Goal: Task Accomplishment & Management: Use online tool/utility

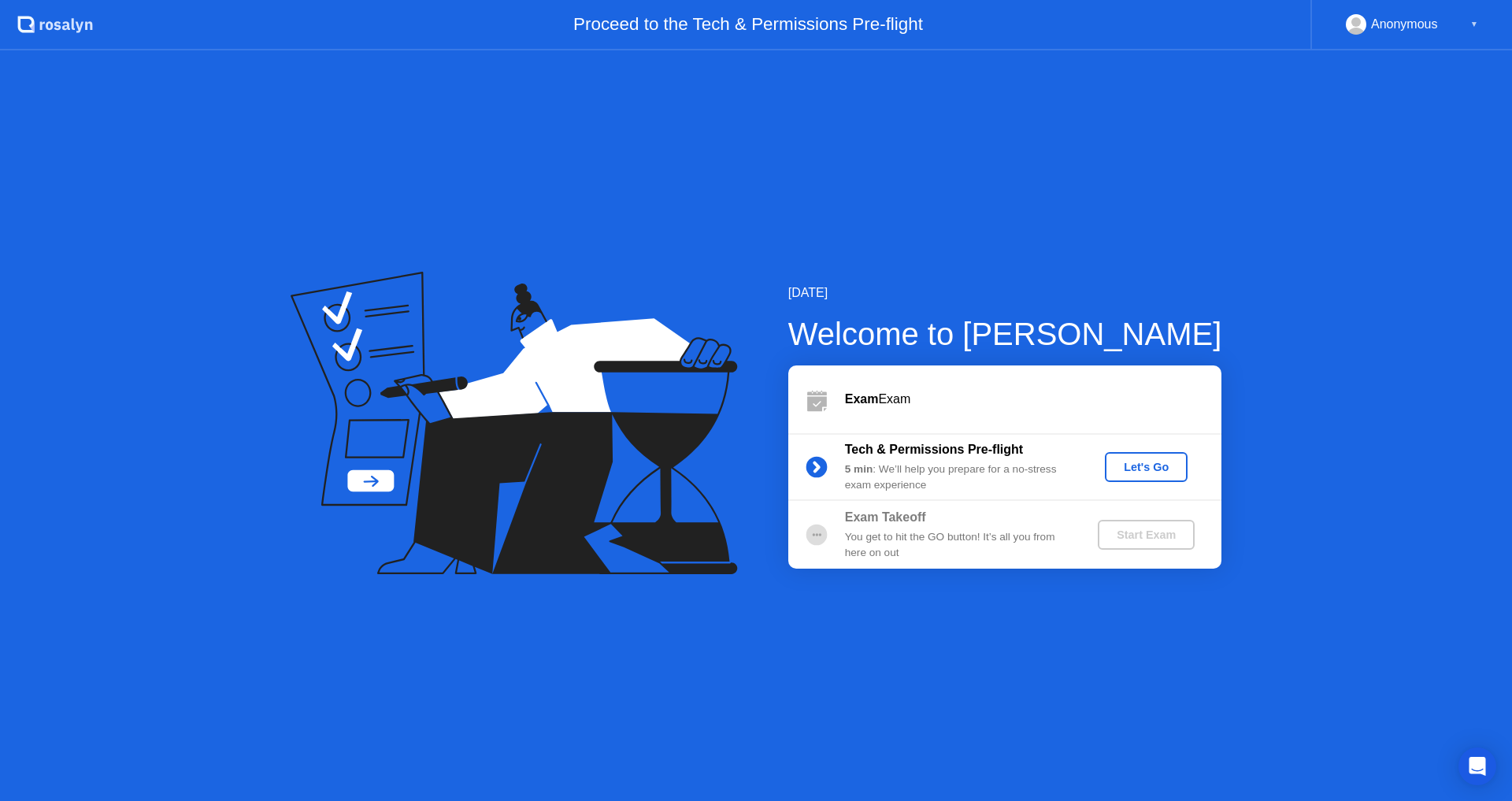
click at [1149, 478] on button "Let's Go" at bounding box center [1146, 467] width 83 height 30
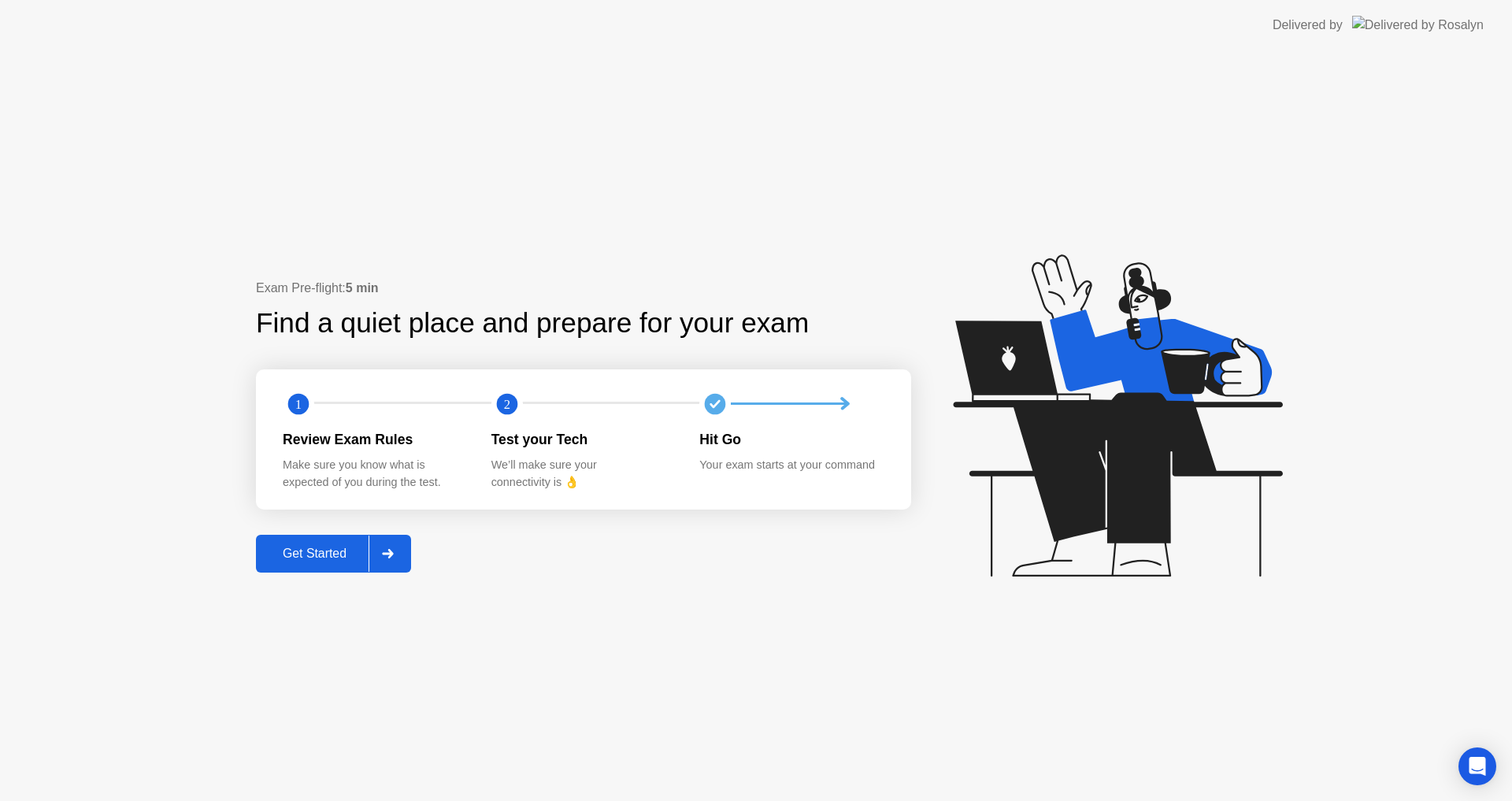
click at [343, 547] on div "Get Started" at bounding box center [314, 554] width 108 height 15
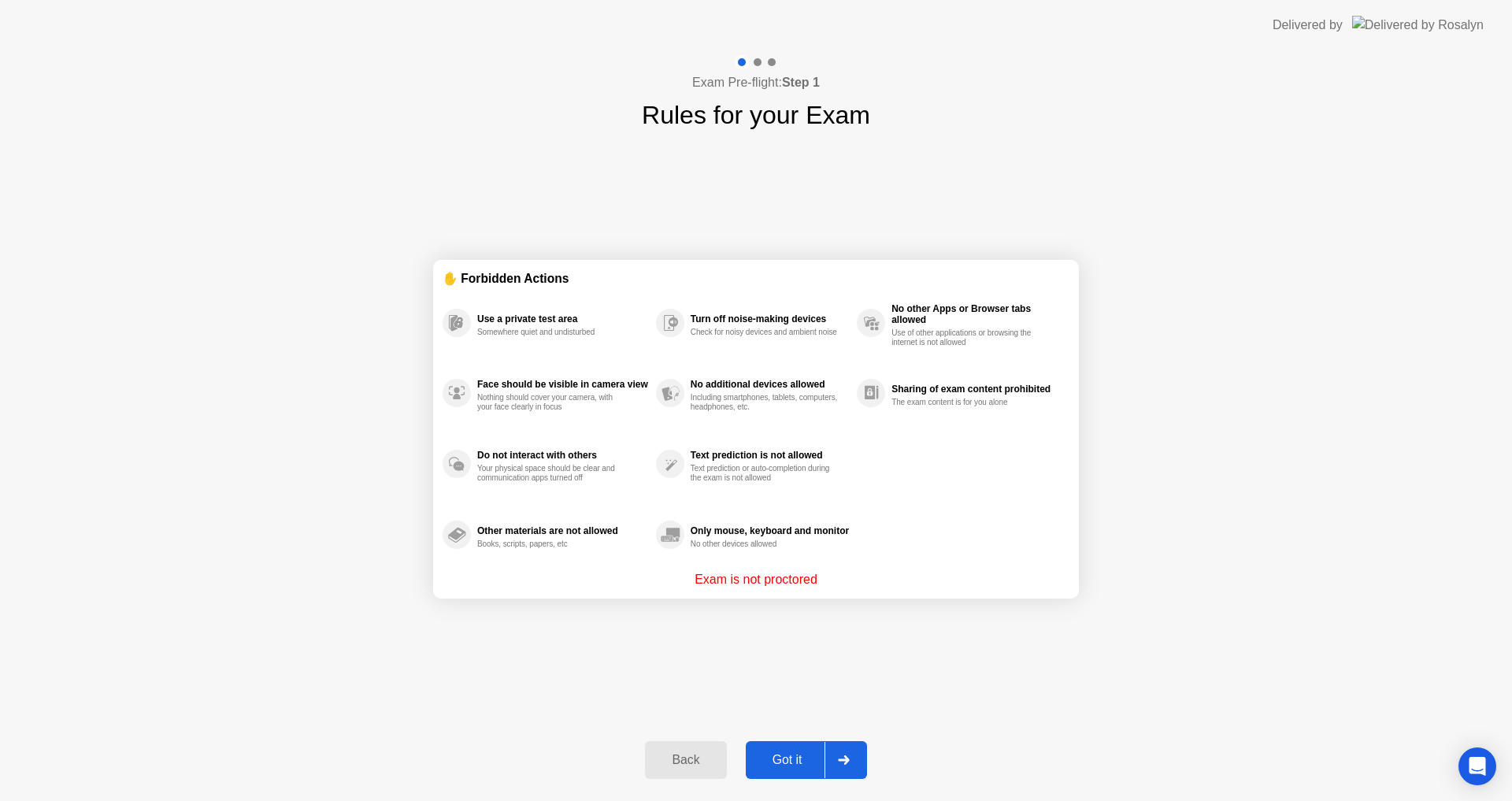
click at [820, 769] on button "Got it" at bounding box center [806, 759] width 121 height 37
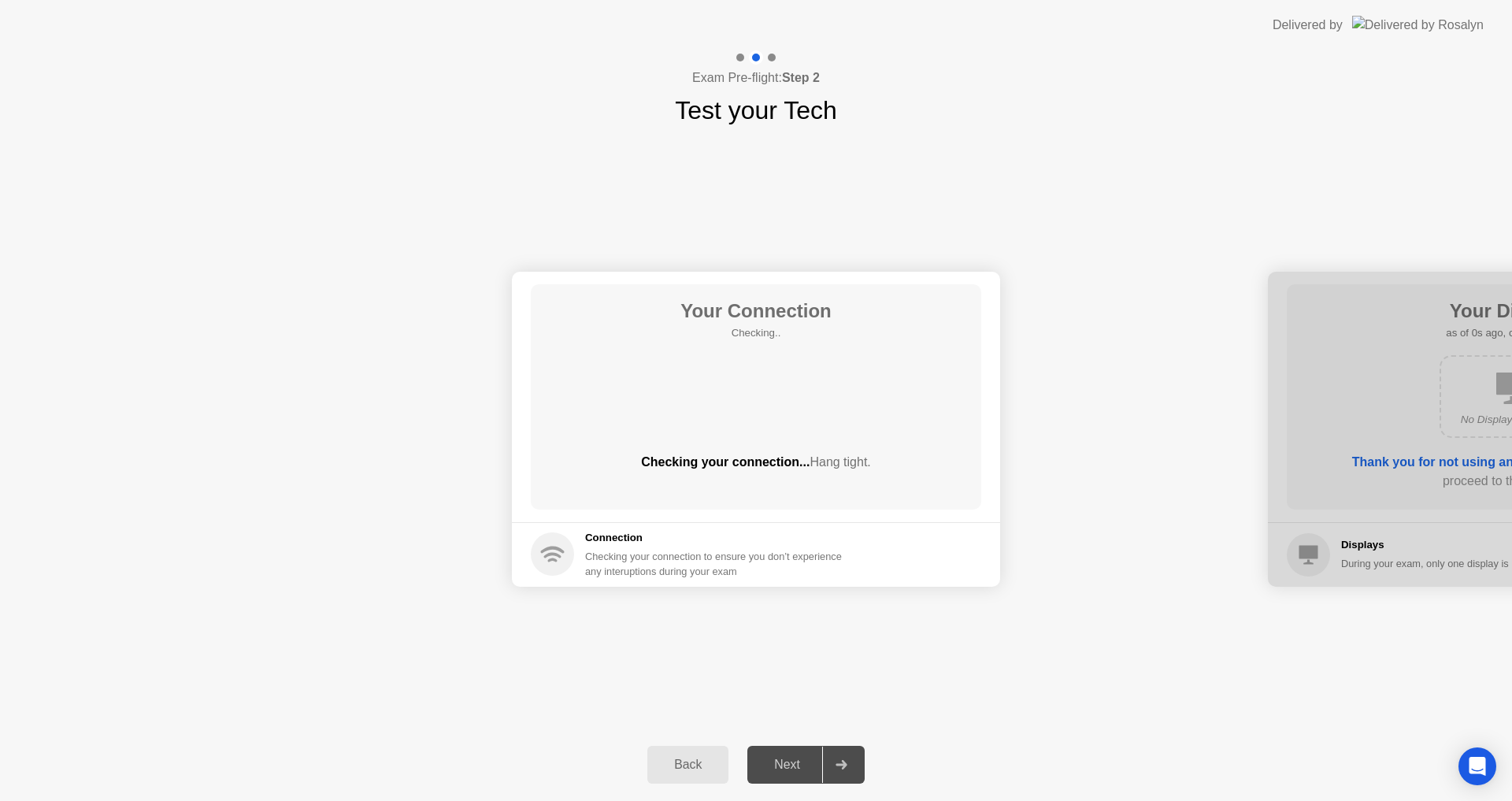
click at [807, 770] on div "Next" at bounding box center [787, 765] width 70 height 15
click at [806, 766] on div "Next" at bounding box center [787, 765] width 70 height 15
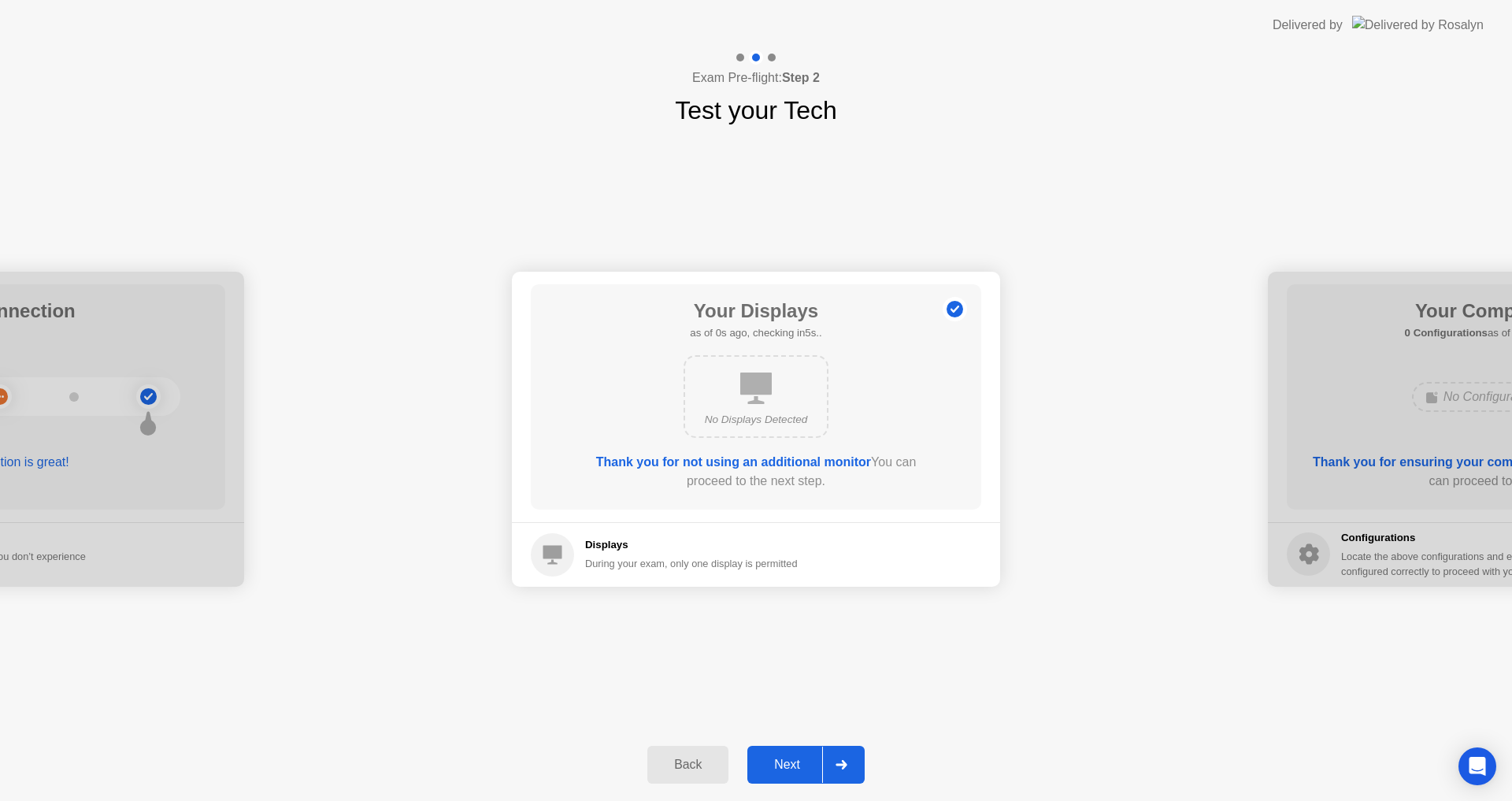
click at [806, 766] on div "Next" at bounding box center [787, 765] width 70 height 15
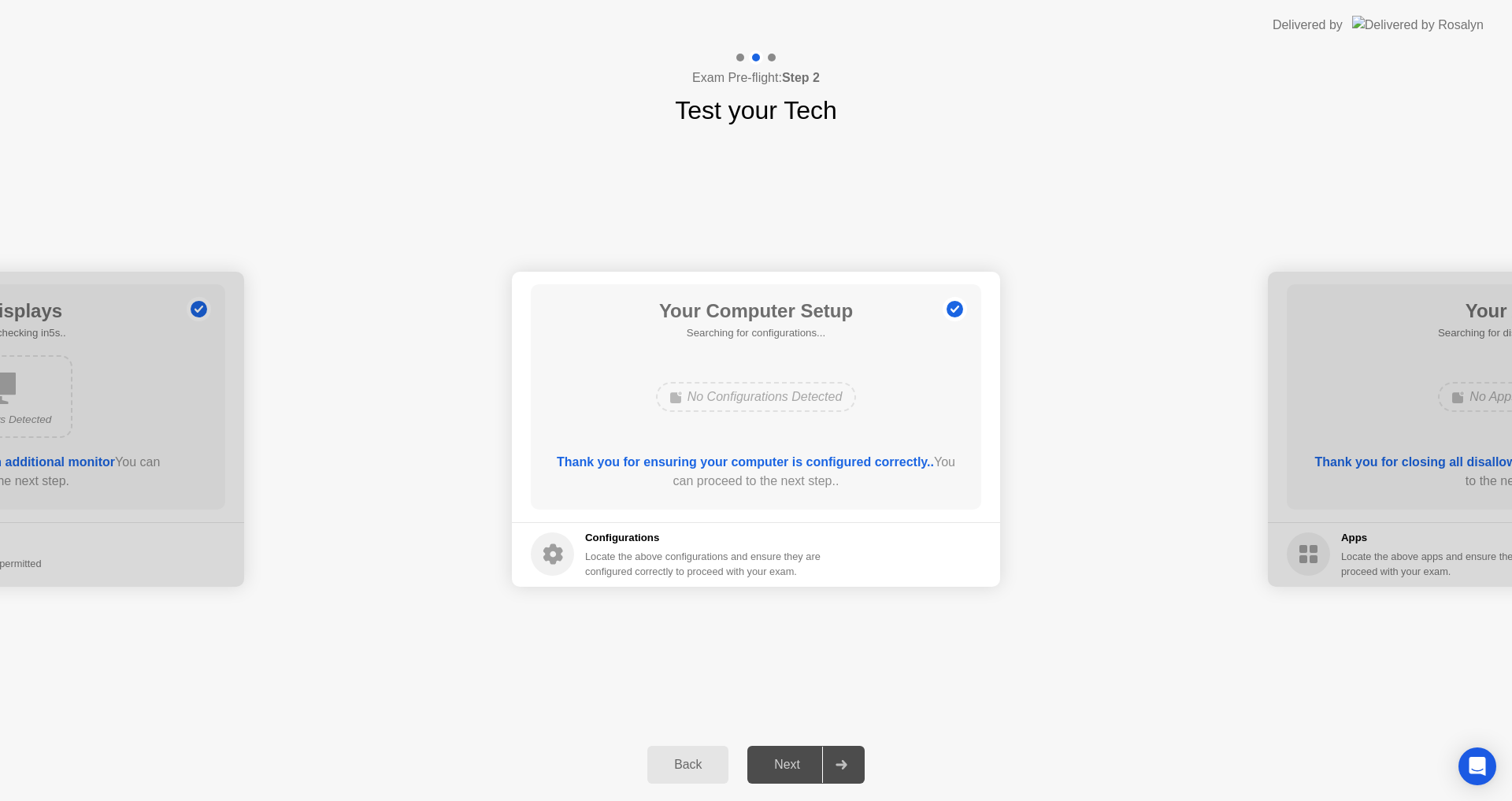
click at [806, 766] on div "Next" at bounding box center [787, 765] width 70 height 15
click at [805, 767] on div "Next" at bounding box center [787, 765] width 70 height 15
click at [804, 768] on div "Next" at bounding box center [787, 765] width 70 height 15
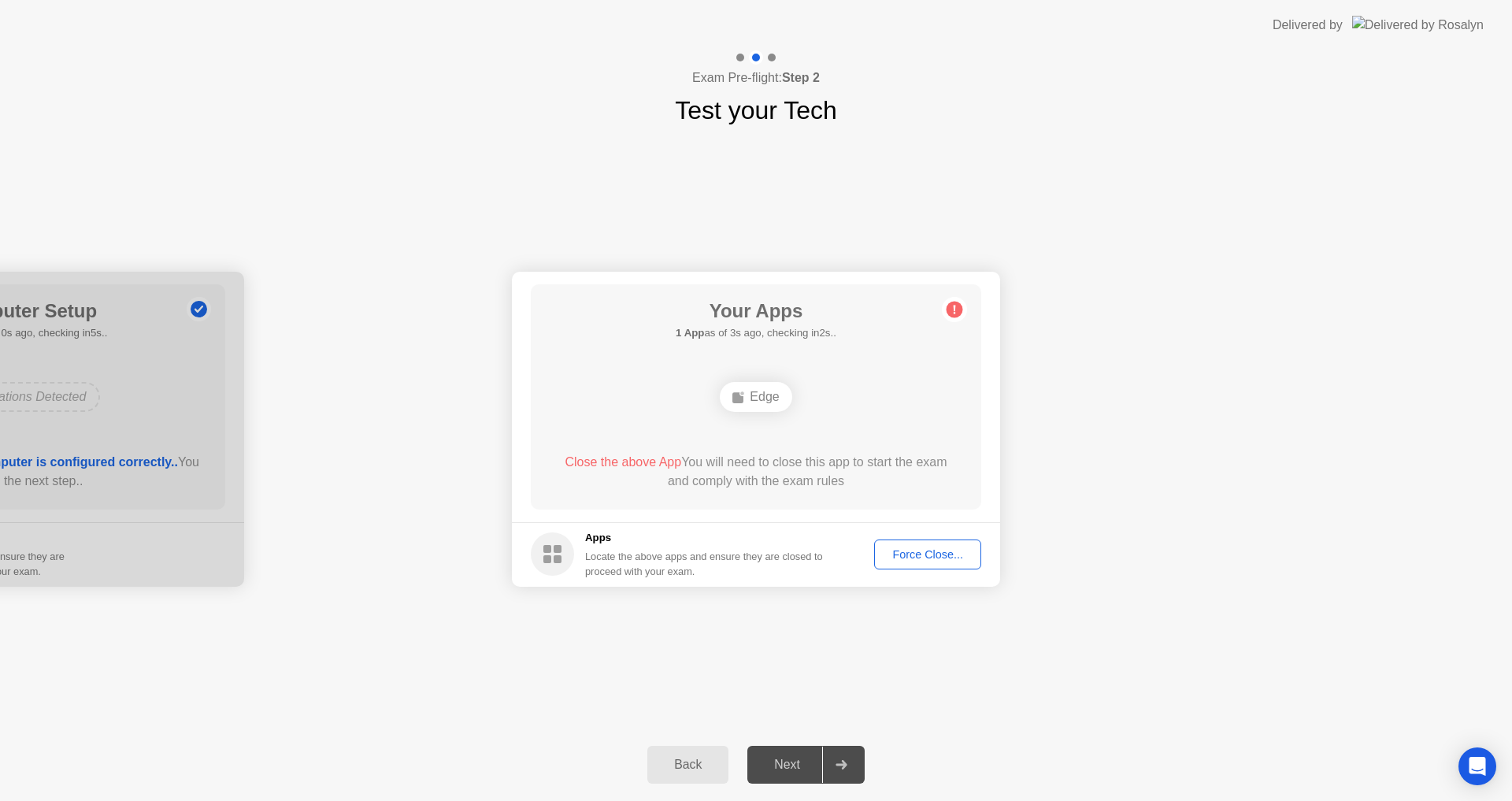
click at [920, 558] on div "Force Close..." at bounding box center [927, 554] width 96 height 13
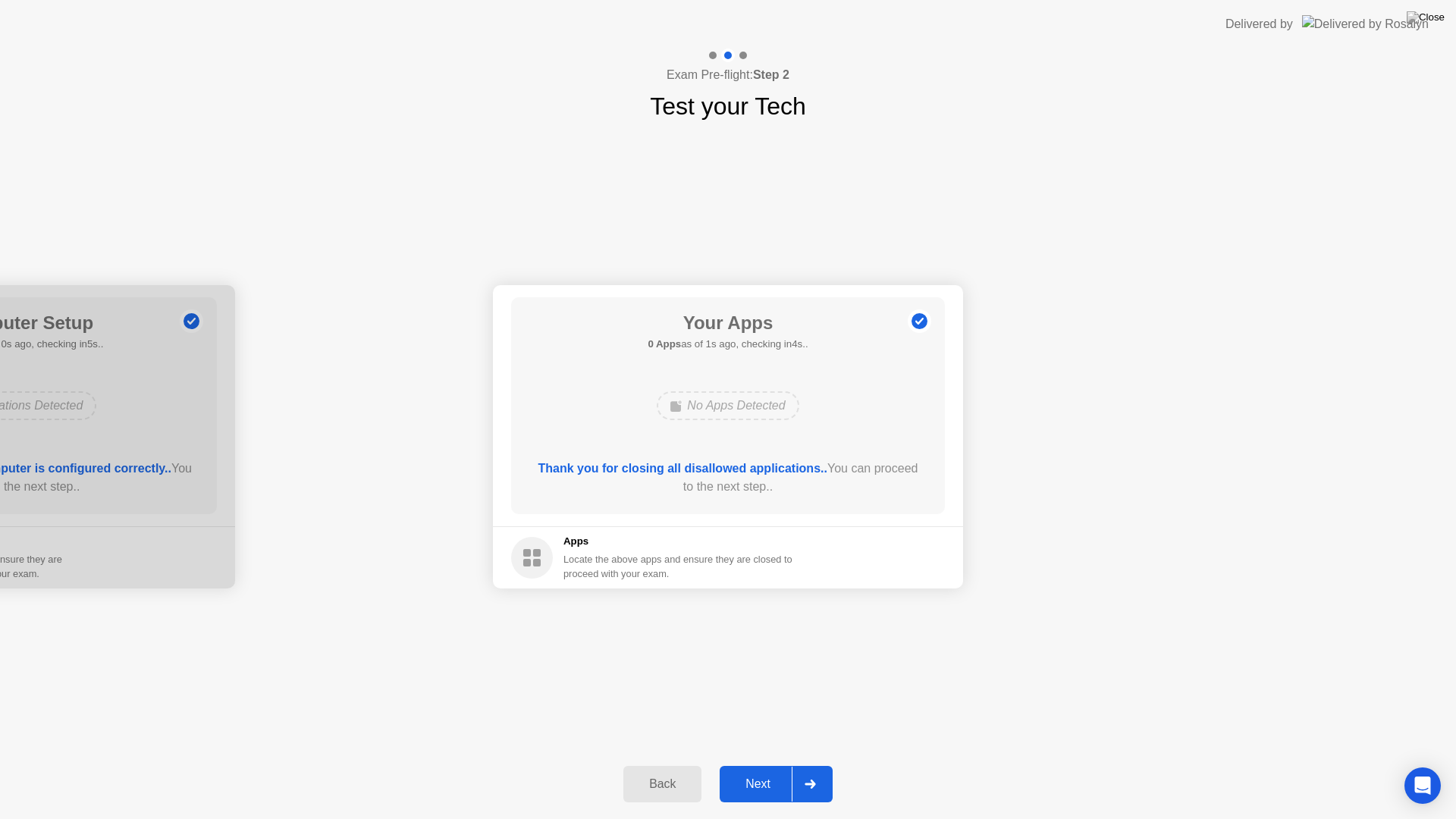
click at [757, 771] on div "Next" at bounding box center [757, 785] width 68 height 14
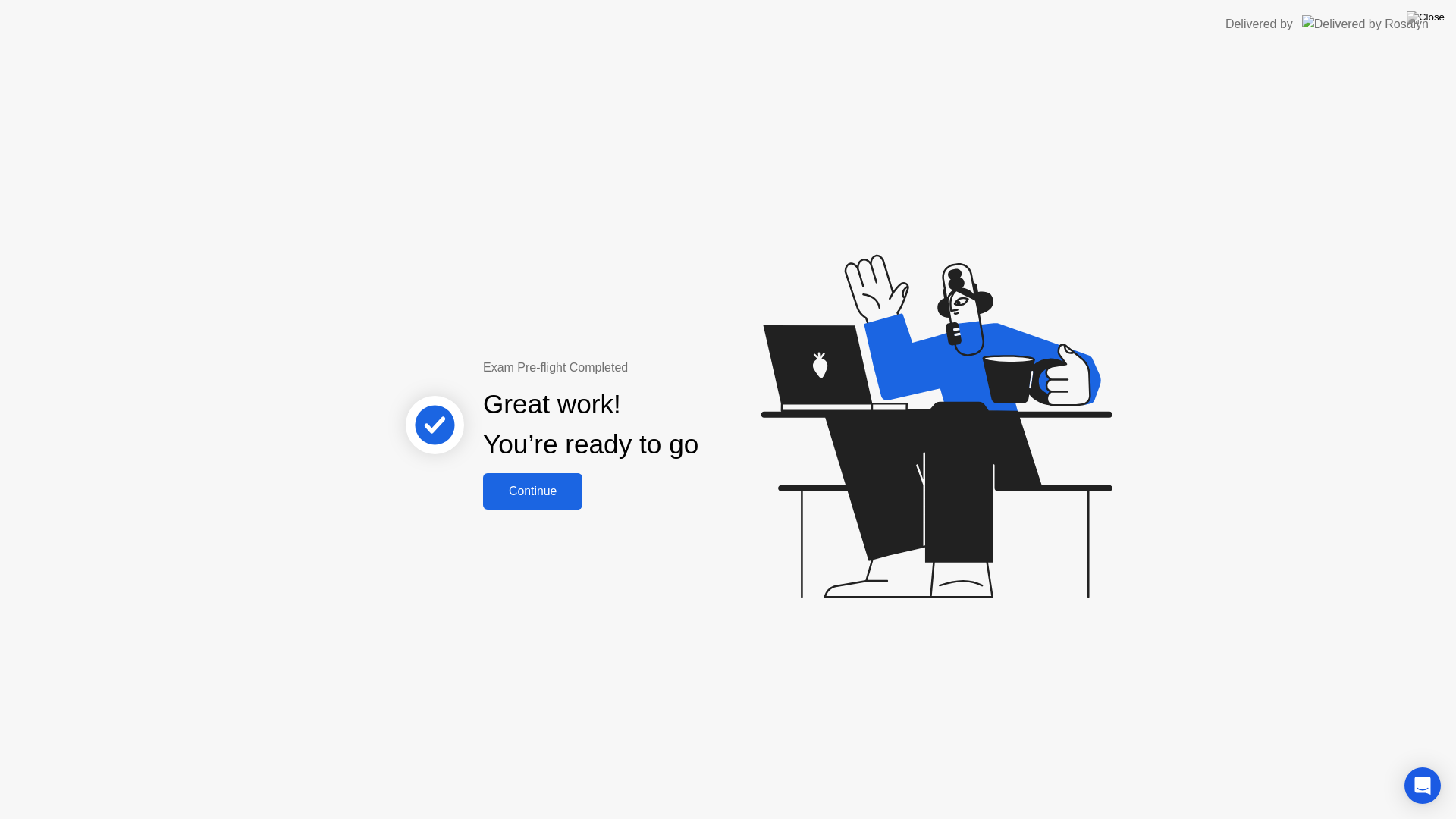
click at [558, 499] on div "Continue" at bounding box center [533, 492] width 90 height 14
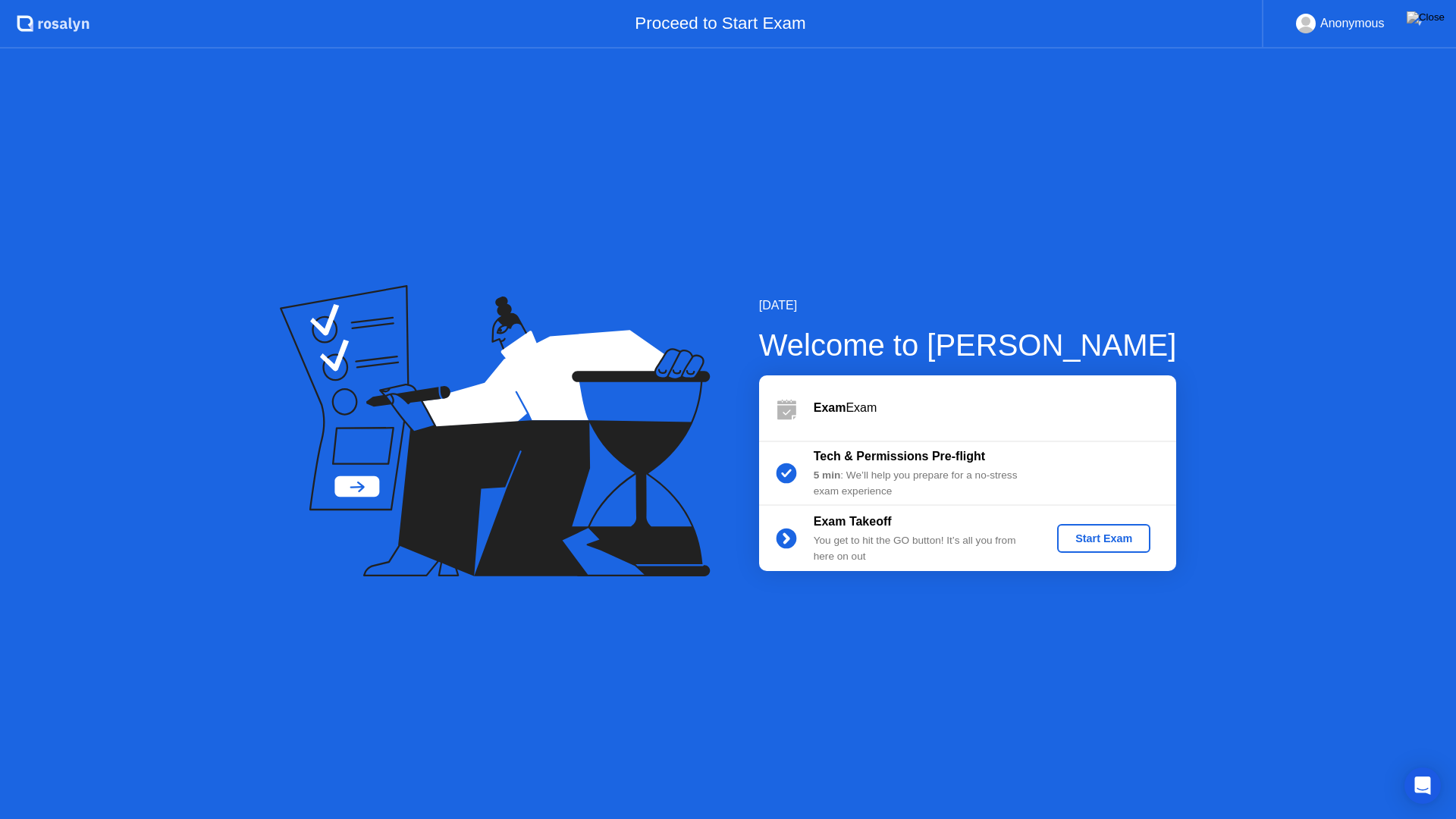
click at [1113, 536] on div "Start Exam" at bounding box center [1103, 539] width 81 height 12
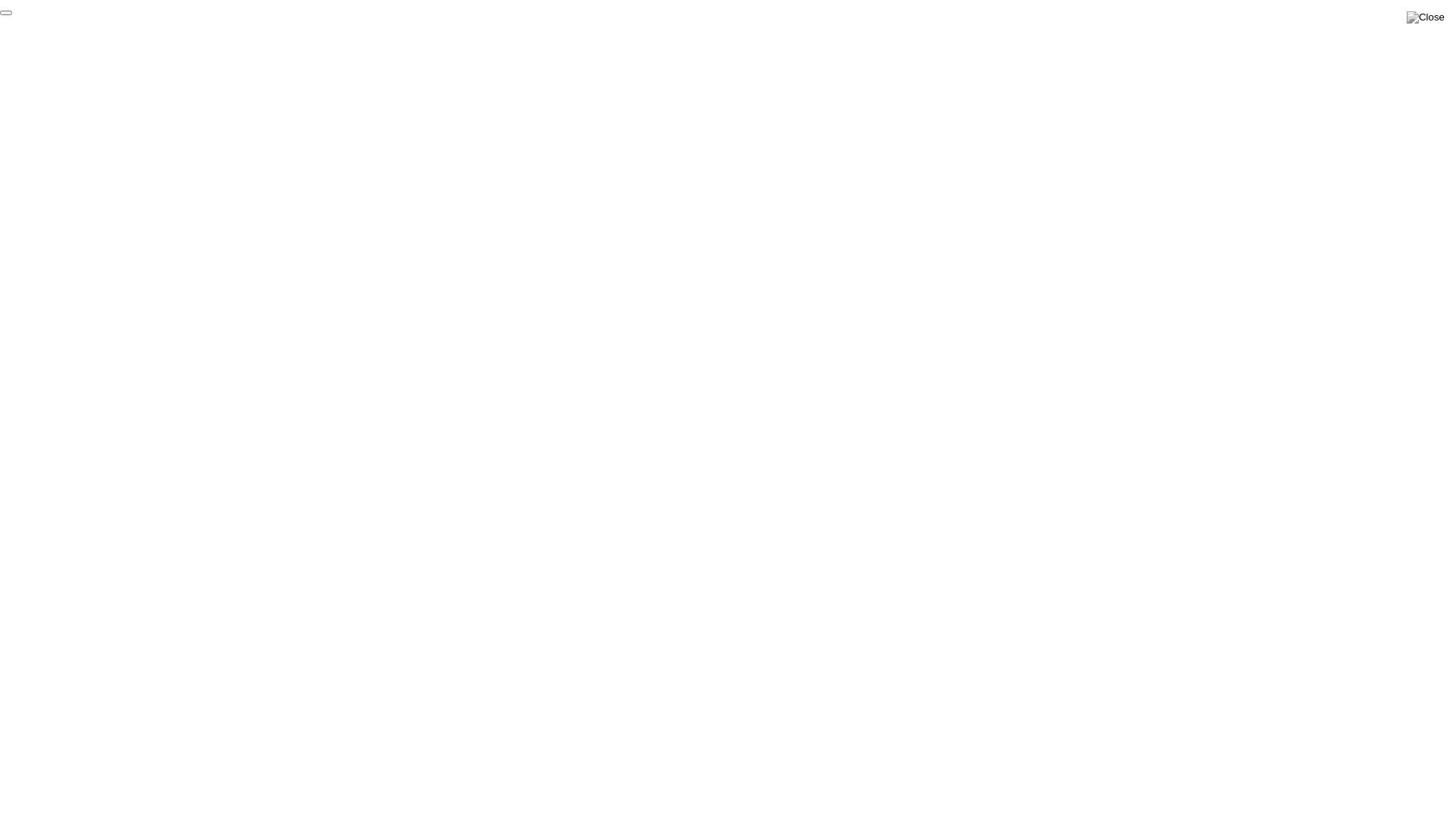
click div "End Proctoring Session"
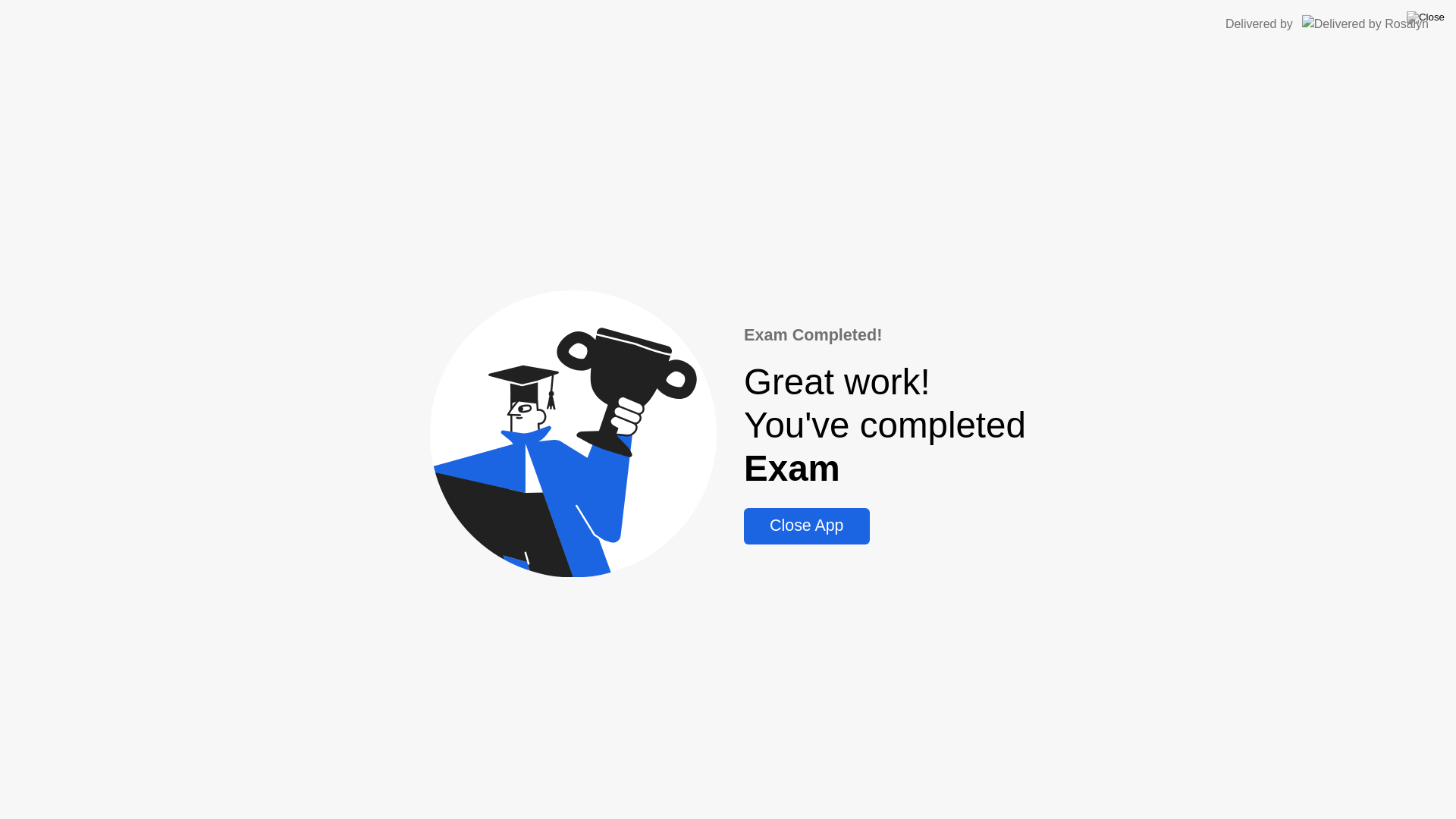
click at [807, 535] on div "Close App" at bounding box center [807, 526] width 116 height 19
